Goal: Information Seeking & Learning: Learn about a topic

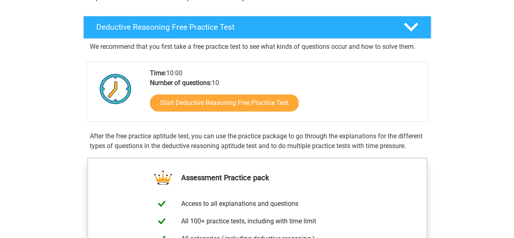
scroll to position [184, 0]
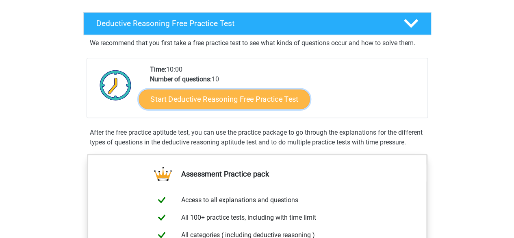
click at [242, 98] on link "Start Deductive Reasoning Free Practice Test" at bounding box center [224, 99] width 171 height 20
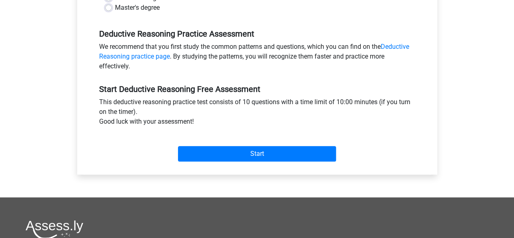
scroll to position [235, 0]
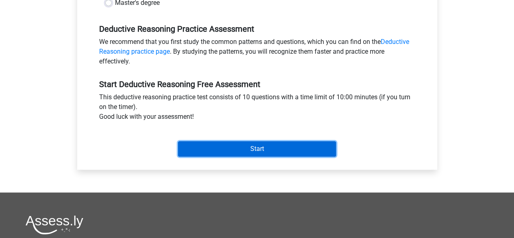
click at [220, 147] on input "Start" at bounding box center [257, 148] width 158 height 15
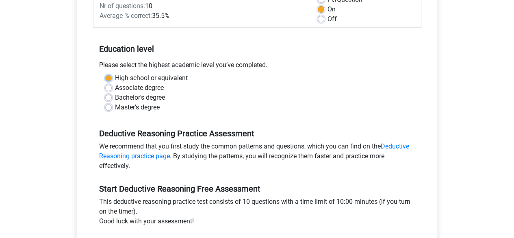
scroll to position [127, 0]
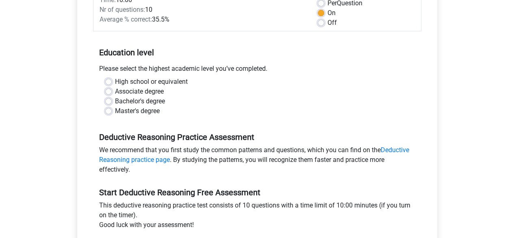
click at [118, 98] on label "Bachelor's degree" at bounding box center [140, 101] width 50 height 10
click at [112, 98] on input "Bachelor's degree" at bounding box center [108, 100] width 7 height 8
radio input "true"
click at [115, 83] on label "High school or equivalent" at bounding box center [151, 82] width 73 height 10
click at [111, 83] on input "High school or equivalent" at bounding box center [108, 81] width 7 height 8
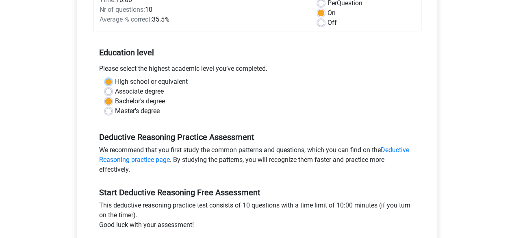
radio input "true"
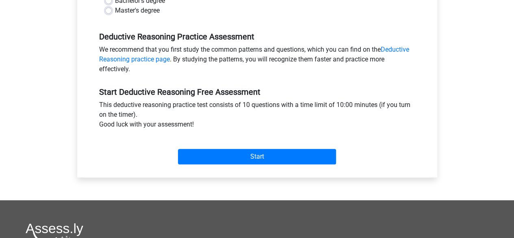
scroll to position [228, 0]
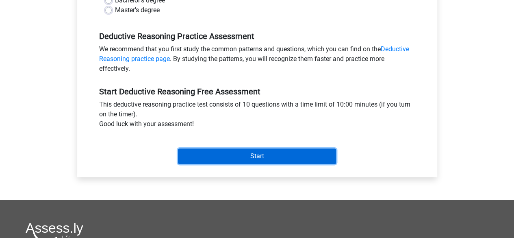
click at [220, 157] on input "Start" at bounding box center [257, 155] width 158 height 15
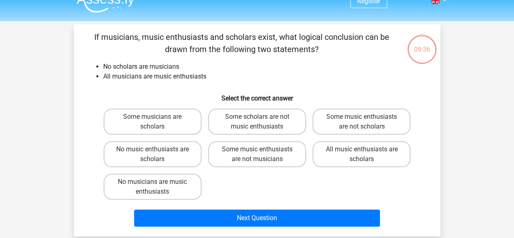
scroll to position [12, 0]
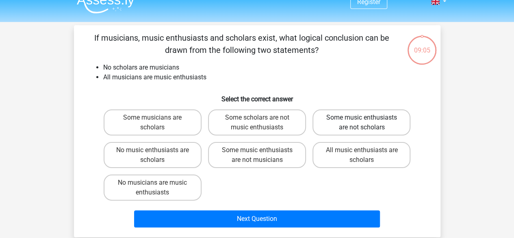
click at [339, 130] on label "Some music enthusiasts are not scholars" at bounding box center [362, 122] width 98 height 26
click at [362, 123] on input "Some music enthusiasts are not scholars" at bounding box center [364, 120] width 5 height 5
radio input "true"
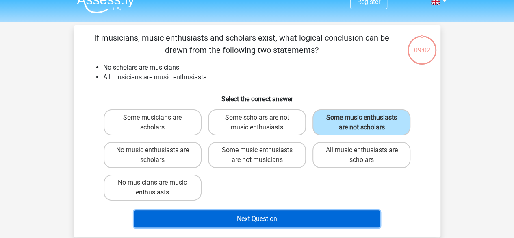
click at [292, 218] on button "Next Question" at bounding box center [257, 218] width 246 height 17
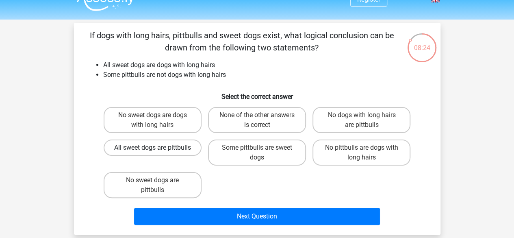
scroll to position [15, 0]
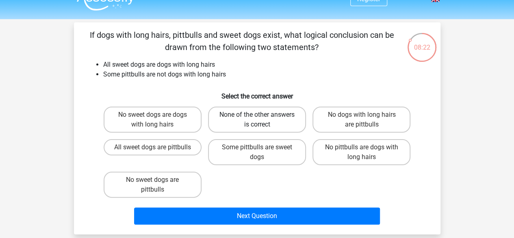
click at [275, 120] on label "None of the other answers is correct" at bounding box center [257, 120] width 98 height 26
click at [262, 120] on input "None of the other answers is correct" at bounding box center [259, 117] width 5 height 5
radio input "true"
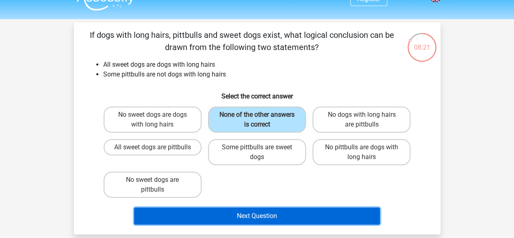
click at [252, 211] on button "Next Question" at bounding box center [257, 215] width 246 height 17
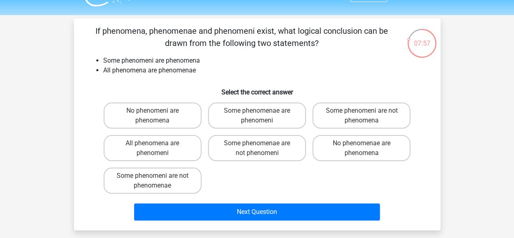
scroll to position [19, 0]
click at [229, 112] on label "Some phenomenae are phenomeni" at bounding box center [257, 115] width 98 height 26
click at [257, 112] on input "Some phenomenae are phenomeni" at bounding box center [259, 113] width 5 height 5
radio input "true"
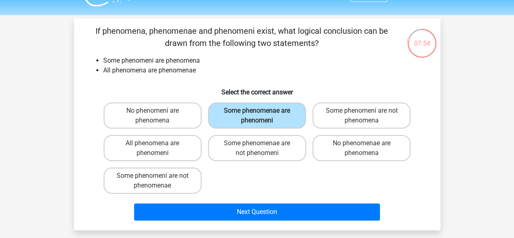
click at [257, 221] on div "Next Question" at bounding box center [257, 213] width 314 height 20
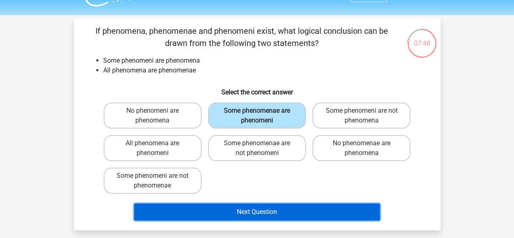
click at [207, 210] on button "Next Question" at bounding box center [257, 211] width 246 height 17
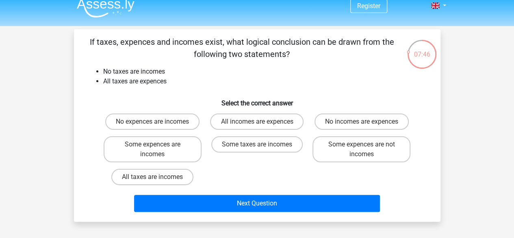
scroll to position [0, 0]
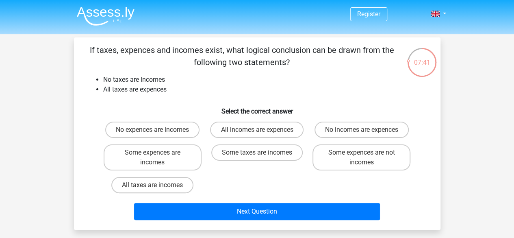
click at [114, 48] on p "If taxes, expences and incomes exist, what logical conclusion can be drawn from…" at bounding box center [242, 56] width 310 height 24
drag, startPoint x: 131, startPoint y: 48, endPoint x: 138, endPoint y: 48, distance: 6.9
click at [138, 48] on p "If taxes, expences and incomes exist, what logical conclusion can be drawn from…" at bounding box center [242, 56] width 310 height 24
drag, startPoint x: 182, startPoint y: 47, endPoint x: 218, endPoint y: 44, distance: 36.3
click at [218, 44] on p "If taxes, expences and incomes exist, what logical conclusion can be drawn from…" at bounding box center [242, 56] width 310 height 24
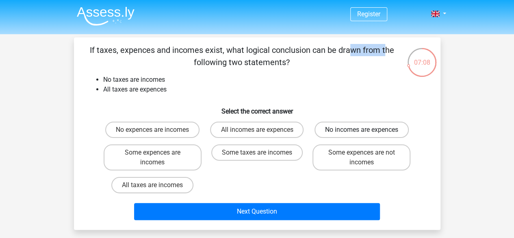
click at [351, 131] on label "No incomes are expences" at bounding box center [362, 130] width 94 height 16
click at [362, 131] on input "No incomes are expences" at bounding box center [364, 132] width 5 height 5
radio input "true"
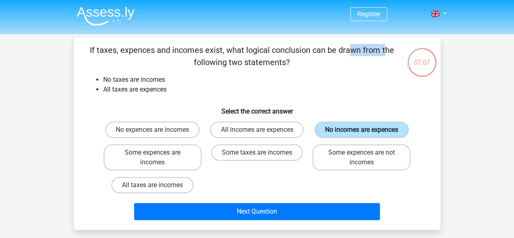
click at [339, 131] on label "No incomes are expences" at bounding box center [362, 130] width 94 height 16
click at [362, 131] on input "No incomes are expences" at bounding box center [364, 132] width 5 height 5
click at [326, 131] on label "No incomes are expences" at bounding box center [362, 130] width 94 height 16
click at [362, 131] on input "No incomes are expences" at bounding box center [364, 132] width 5 height 5
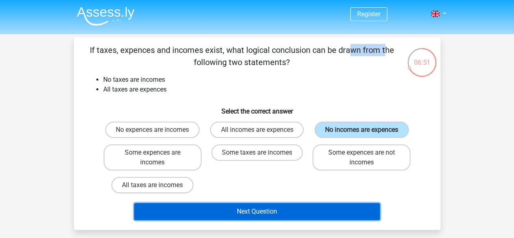
click at [269, 213] on button "Next Question" at bounding box center [257, 211] width 246 height 17
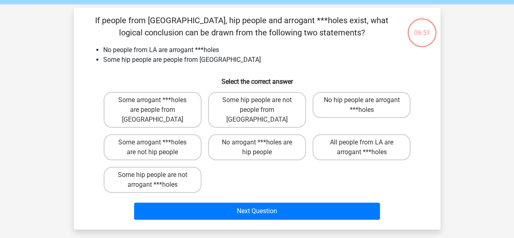
scroll to position [37, 0]
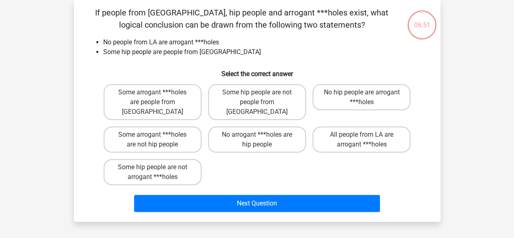
click at [269, 213] on div "Register Nederlands English" at bounding box center [257, 209] width 514 height 493
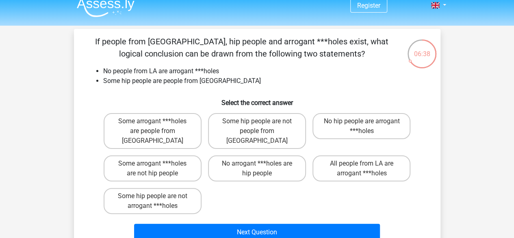
scroll to position [9, 0]
click at [190, 36] on p "If people from [GEOGRAPHIC_DATA], hip people and arrogant ***holes exist, what …" at bounding box center [242, 47] width 310 height 24
click at [337, 158] on label "All people from LA are arrogant ***holes" at bounding box center [362, 168] width 98 height 26
click at [362, 163] on input "All people from LA are arrogant ***holes" at bounding box center [364, 165] width 5 height 5
radio input "true"
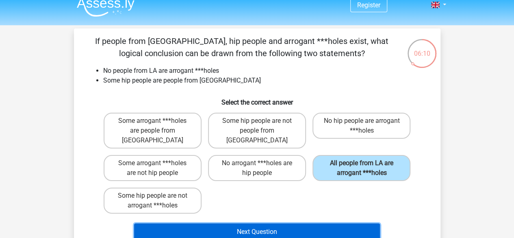
click at [308, 224] on button "Next Question" at bounding box center [257, 231] width 246 height 17
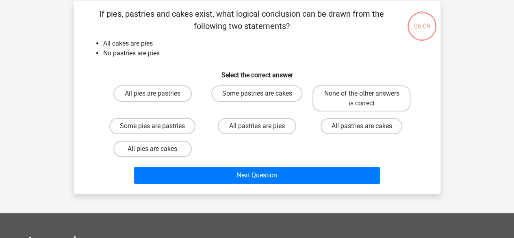
scroll to position [37, 0]
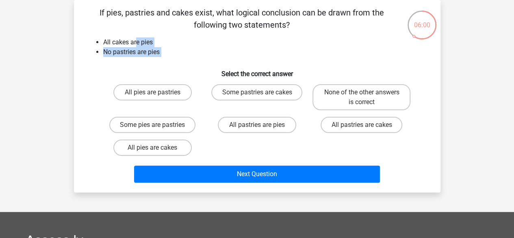
drag, startPoint x: 145, startPoint y: 66, endPoint x: 137, endPoint y: 38, distance: 29.2
click at [137, 38] on div "If pies, pastries and cakes exist, what logical conclusion can be drawn from th…" at bounding box center [257, 96] width 360 height 179
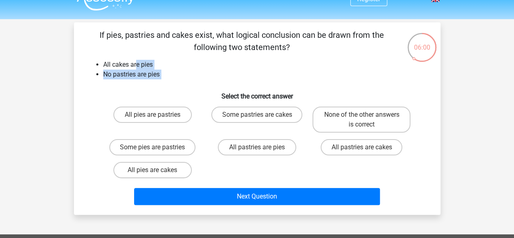
scroll to position [11, 0]
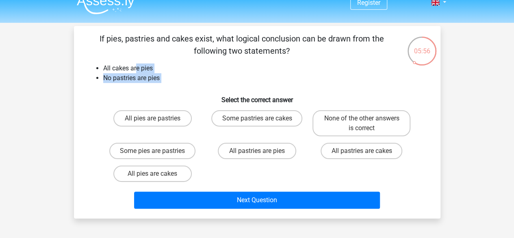
click at [237, 67] on li "All cakes are pies" at bounding box center [265, 68] width 324 height 10
drag, startPoint x: 155, startPoint y: 120, endPoint x: 218, endPoint y: 142, distance: 66.4
click at [218, 142] on div "All pies are pastries Some pastries are cakes None of the other answers is corr…" at bounding box center [257, 146] width 314 height 78
click at [172, 120] on label "All pies are pastries" at bounding box center [152, 118] width 78 height 16
click at [158, 120] on input "All pies are pastries" at bounding box center [154, 120] width 5 height 5
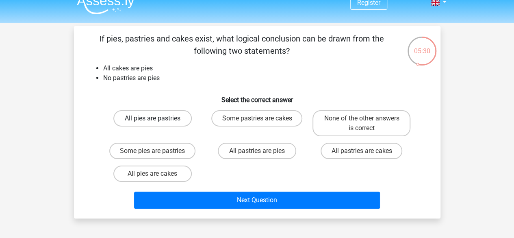
radio input "true"
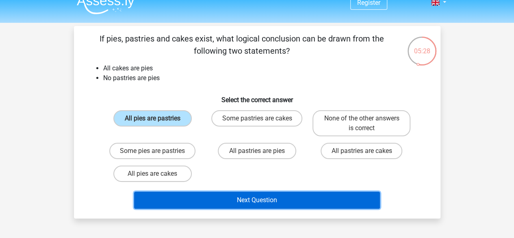
click at [253, 207] on button "Next Question" at bounding box center [257, 200] width 246 height 17
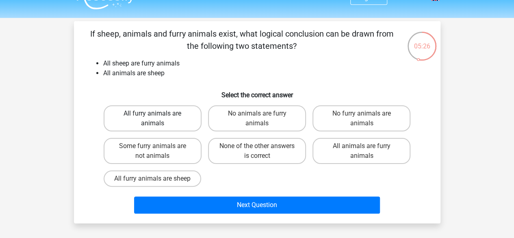
scroll to position [15, 0]
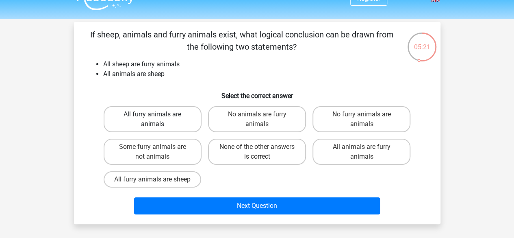
click at [170, 118] on label "All furry animals are animals" at bounding box center [153, 119] width 98 height 26
click at [158, 118] on input "All furry animals are animals" at bounding box center [154, 116] width 5 height 5
radio input "true"
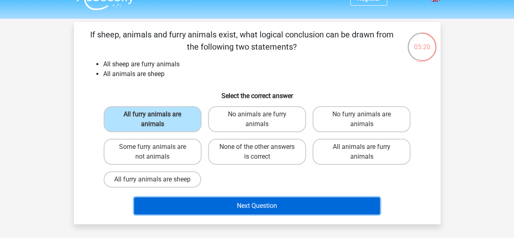
click at [242, 206] on button "Next Question" at bounding box center [257, 205] width 246 height 17
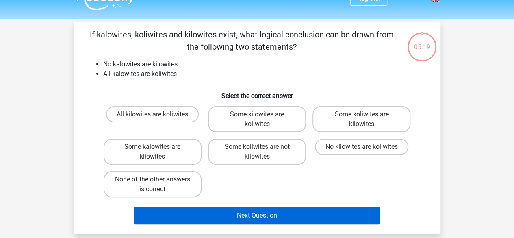
scroll to position [37, 0]
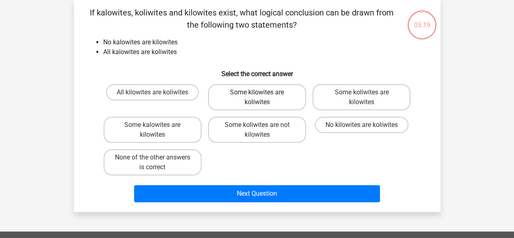
click at [264, 107] on label "Some kilowites are koliwites" at bounding box center [257, 97] width 98 height 26
click at [262, 98] on input "Some kilowites are koliwites" at bounding box center [259, 94] width 5 height 5
radio input "true"
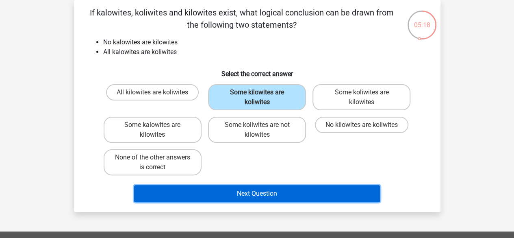
click at [262, 198] on button "Next Question" at bounding box center [257, 193] width 246 height 17
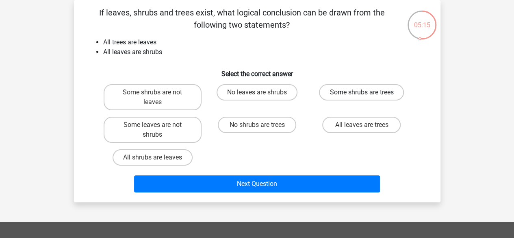
click at [350, 94] on label "Some shrubs are trees" at bounding box center [361, 92] width 85 height 16
click at [362, 94] on input "Some shrubs are trees" at bounding box center [364, 94] width 5 height 5
radio input "true"
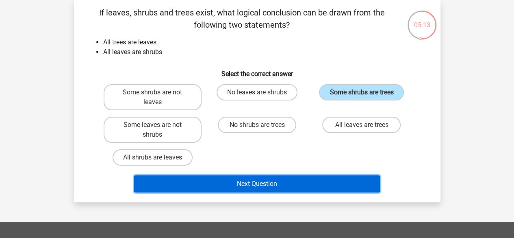
click at [285, 188] on button "Next Question" at bounding box center [257, 183] width 246 height 17
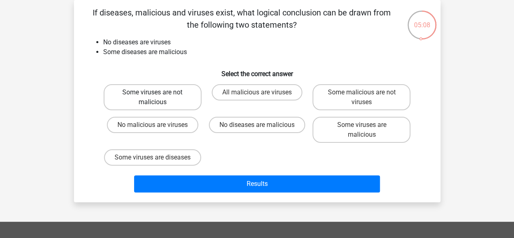
click at [174, 100] on label "Some viruses are not malicious" at bounding box center [153, 97] width 98 height 26
click at [158, 98] on input "Some viruses are not malicious" at bounding box center [154, 94] width 5 height 5
radio input "true"
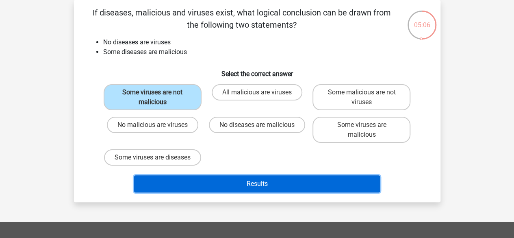
click at [213, 189] on button "Results" at bounding box center [257, 183] width 246 height 17
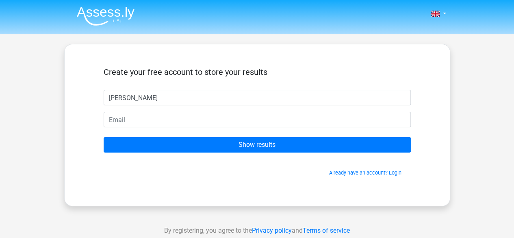
type input "[PERSON_NAME]"
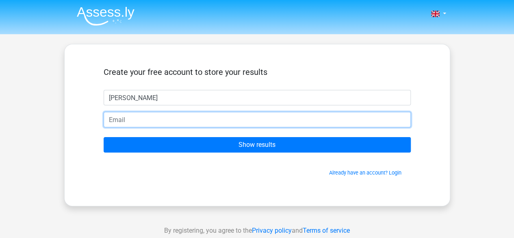
click at [171, 122] on input "email" at bounding box center [257, 119] width 307 height 15
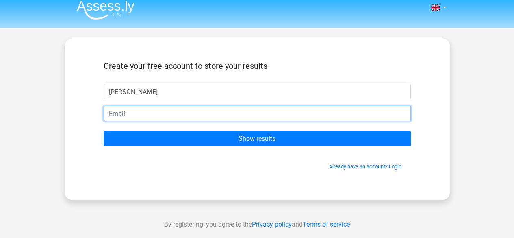
scroll to position [6, 0]
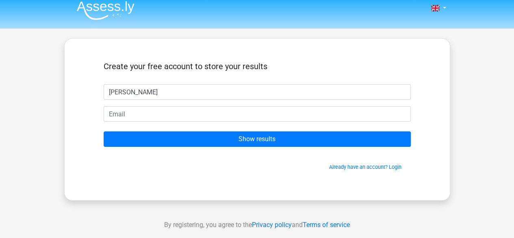
click at [161, 58] on div "Create your free account to store your results omar Show results Already have a…" at bounding box center [257, 119] width 346 height 122
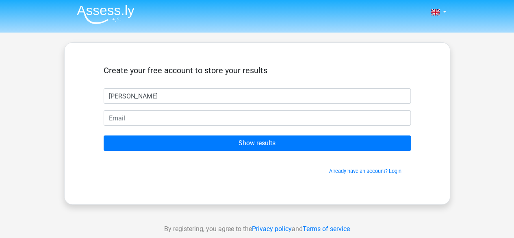
scroll to position [1, 0]
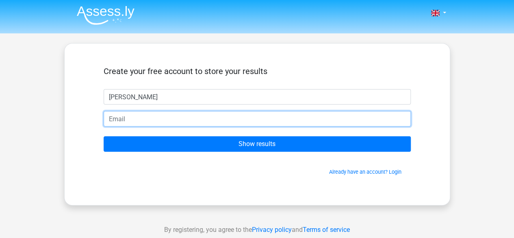
click at [172, 118] on input "email" at bounding box center [257, 118] width 307 height 15
type input "e"
click at [172, 118] on input "e" at bounding box center [257, 118] width 307 height 15
type input "a"
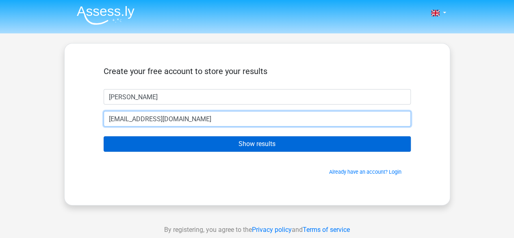
type input "hhhvdhhdvddhvdh@gmail.com"
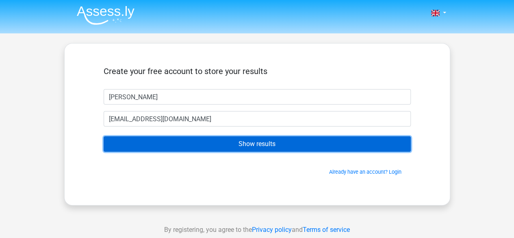
click at [183, 139] on input "Show results" at bounding box center [257, 143] width 307 height 15
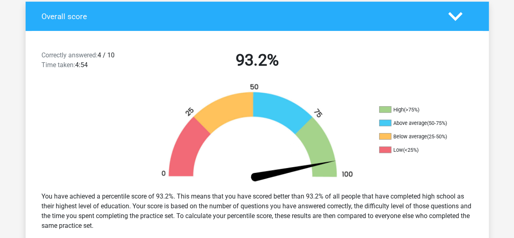
scroll to position [175, 0]
